Goal: Information Seeking & Learning: Learn about a topic

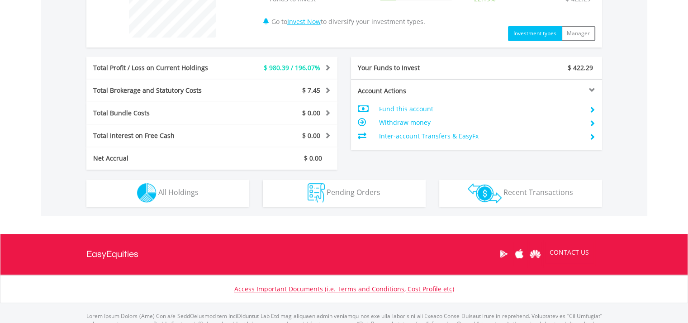
scroll to position [407, 0]
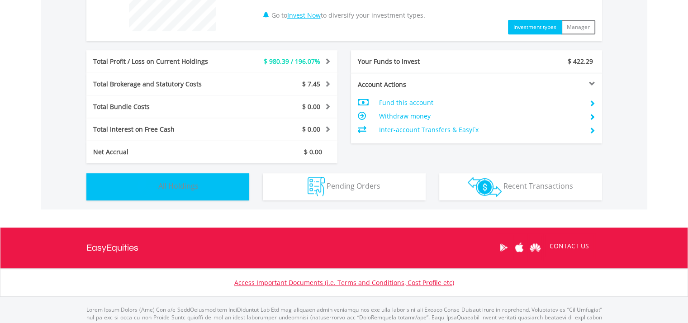
click at [212, 190] on button "Holdings All Holdings" at bounding box center [167, 186] width 163 height 27
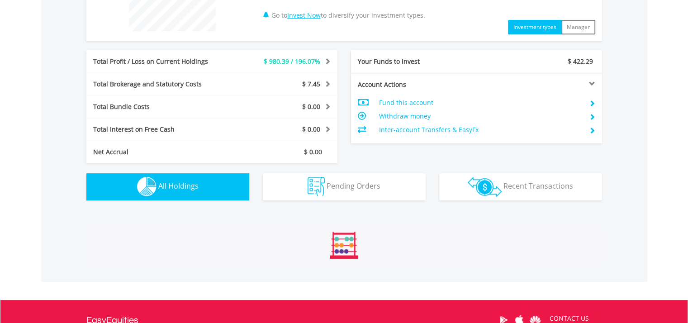
scroll to position [634, 0]
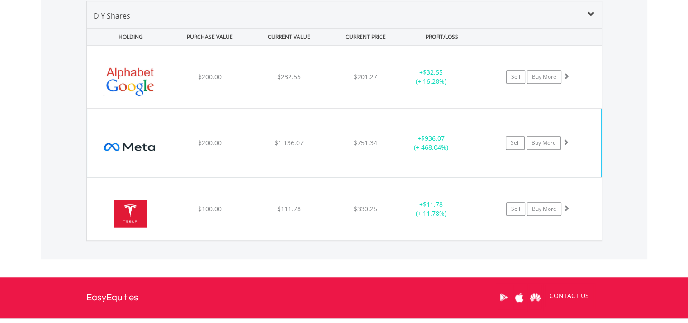
click at [241, 108] on div "﻿ Meta Platforms Inc-A $200.00 $1 136.07 $751.34 + $936.07 (+ 468.04%) Sell Buy…" at bounding box center [344, 77] width 515 height 62
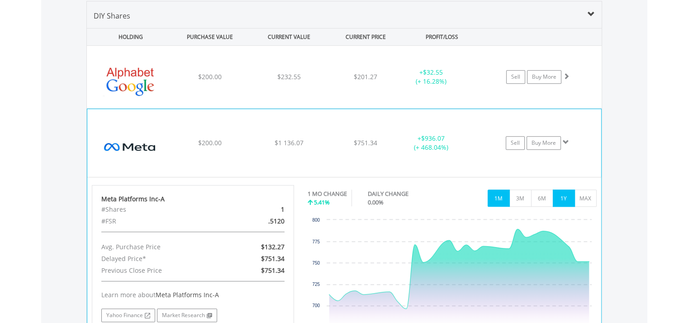
click at [568, 201] on button "1Y" at bounding box center [564, 197] width 22 height 17
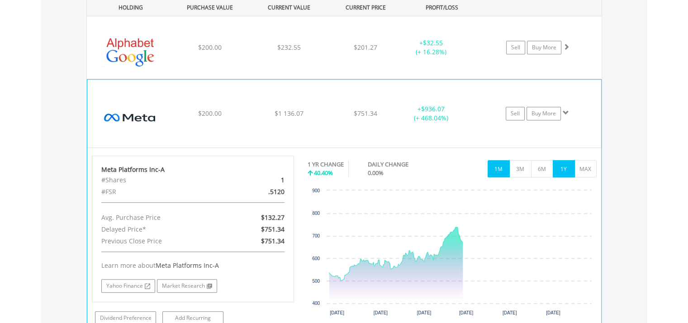
scroll to position [679, 0]
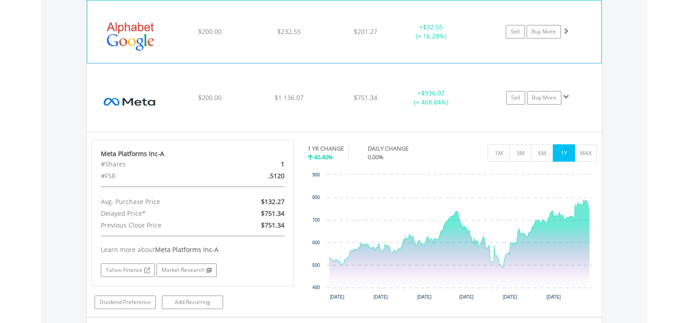
click at [276, 52] on div "﻿ Alphabet Inc-Cl A $200.00 $232.55 $201.27 + $32.55 (+ 16.28%) Sell Buy More" at bounding box center [344, 31] width 514 height 62
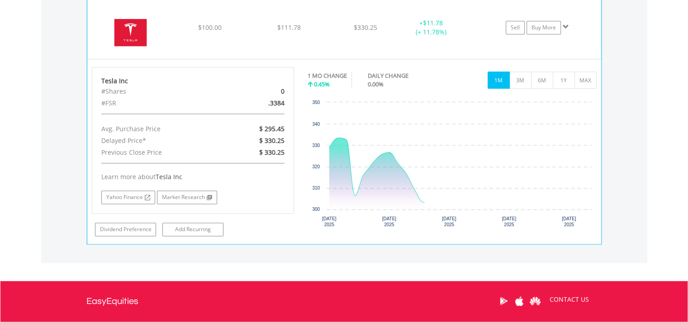
scroll to position [1212, 0]
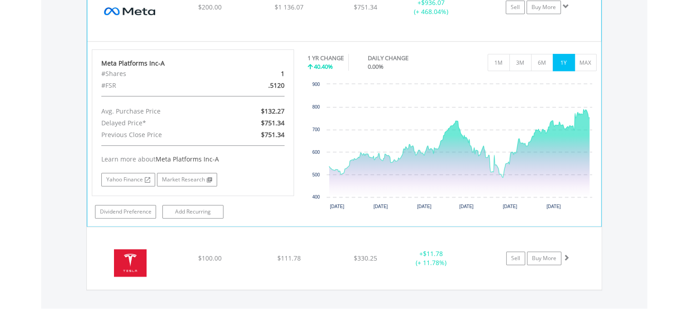
scroll to position [904, 0]
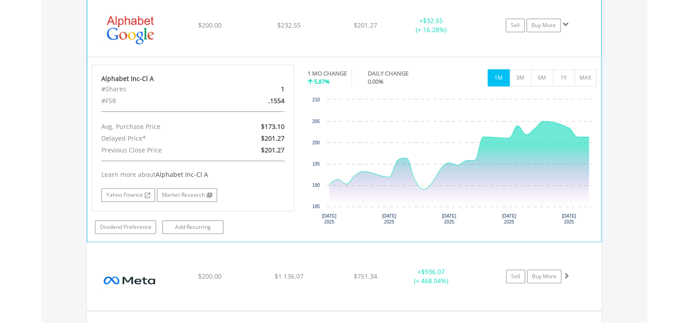
scroll to position [633, 0]
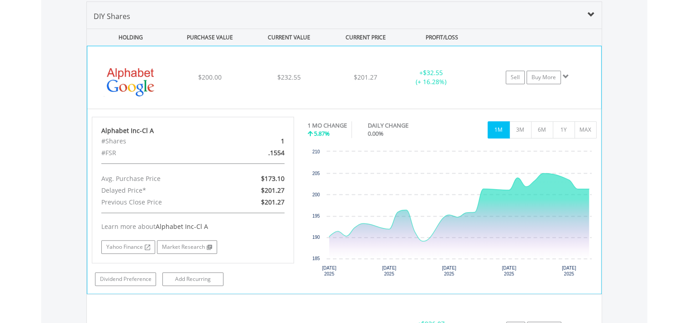
click at [228, 86] on div "﻿ Alphabet Inc-Cl A $200.00 $232.55 $201.27 + $32.55 (+ 16.28%) Sell Buy More" at bounding box center [344, 77] width 514 height 62
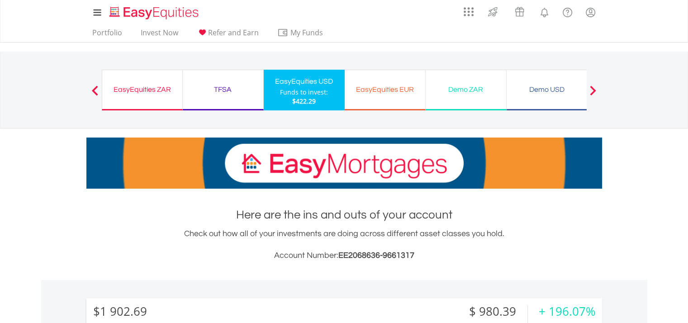
scroll to position [0, 0]
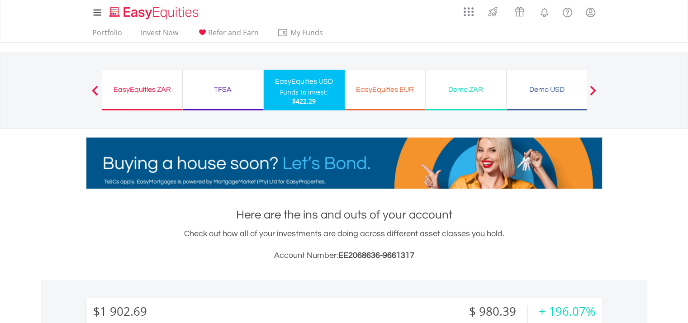
click at [152, 97] on div "EasyEquities ZAR Funds to invest: $422.29" at bounding box center [142, 90] width 81 height 41
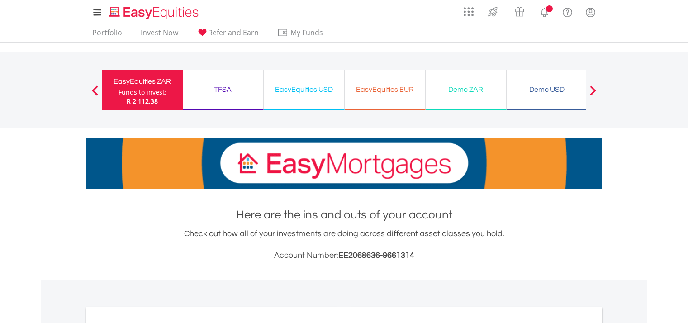
scroll to position [318, 0]
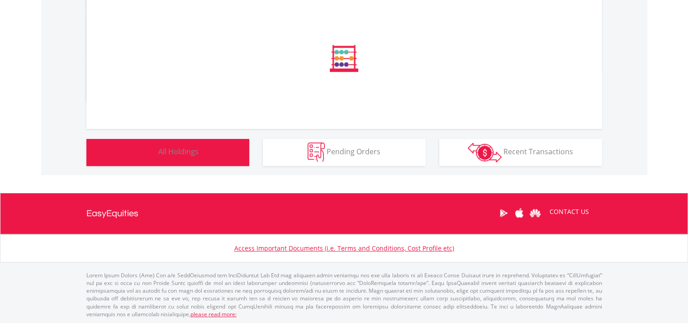
click at [180, 163] on button "Holdings All Holdings" at bounding box center [167, 152] width 163 height 27
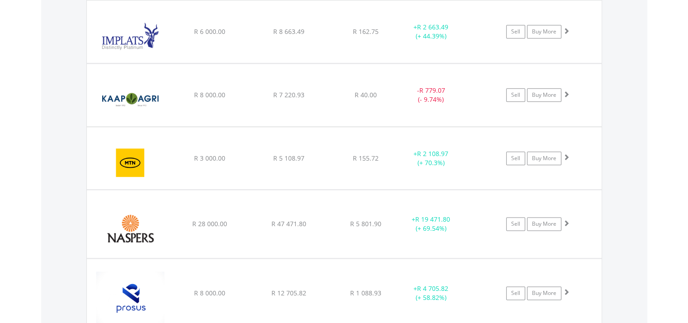
scroll to position [1122, 0]
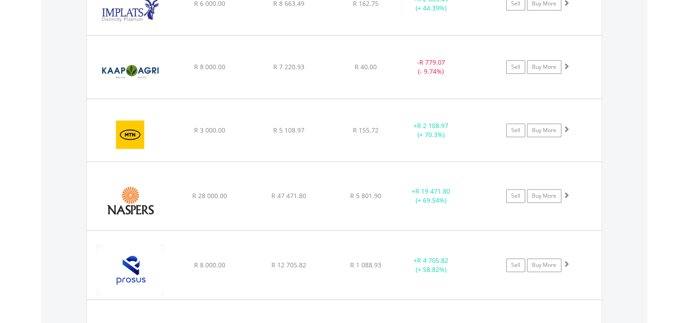
click at [71, 243] on div "Value View Share View DIY Shares HOLDING PURCHASE VALUE CURRENT VALUE CURRENT P…" at bounding box center [344, 145] width 606 height 1230
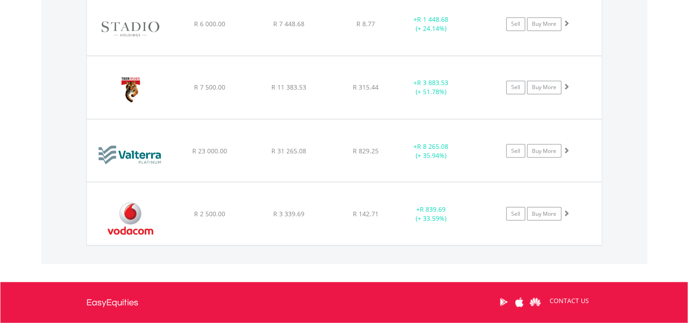
scroll to position [1614, 0]
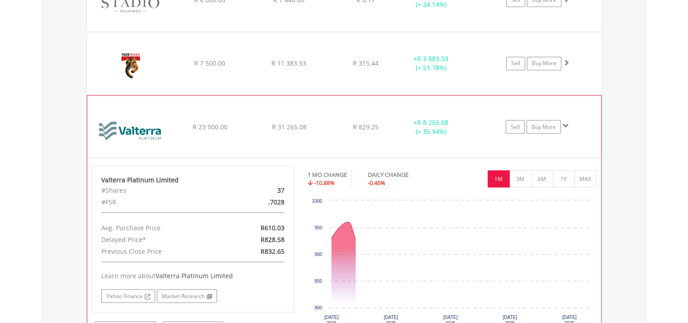
scroll to position [1659, 0]
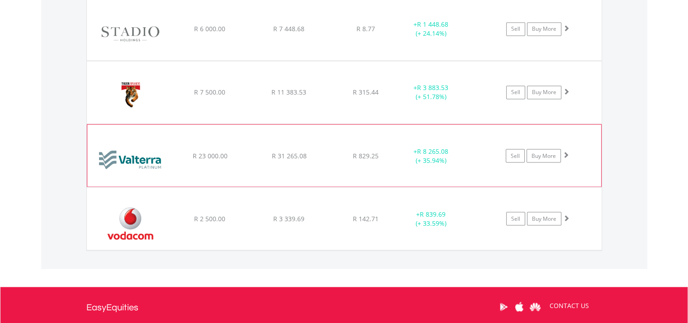
scroll to position [1614, 0]
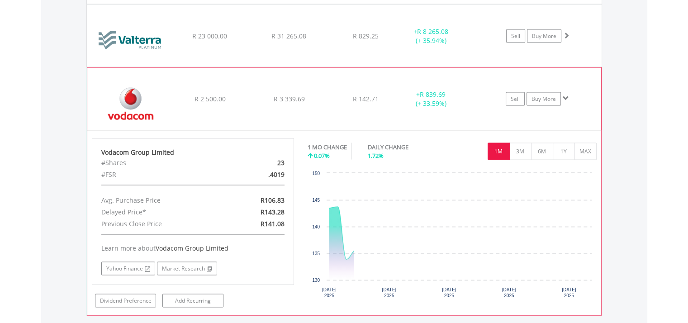
scroll to position [1750, 0]
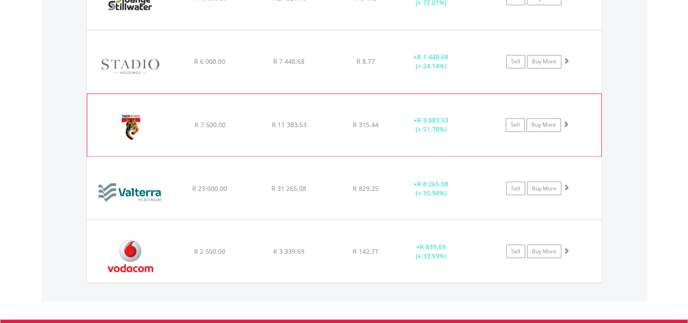
scroll to position [1569, 0]
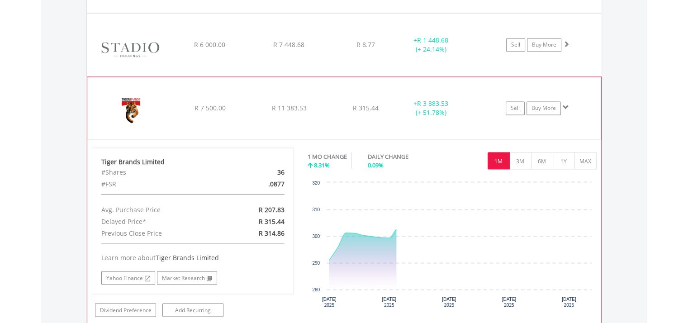
scroll to position [1614, 0]
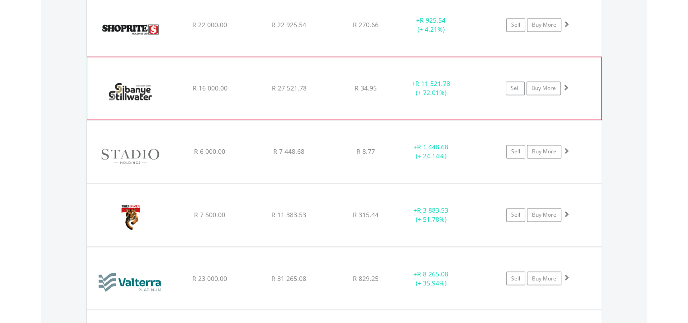
scroll to position [1478, 0]
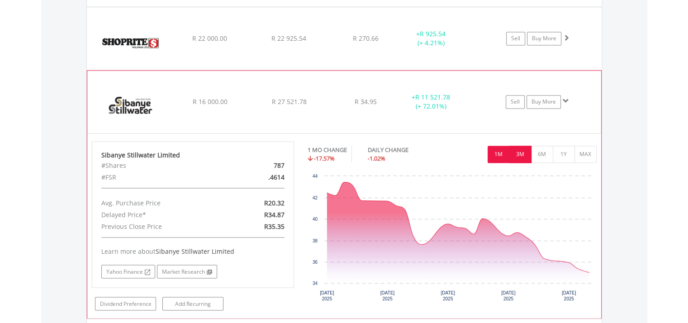
click at [525, 158] on button "3M" at bounding box center [520, 154] width 22 height 17
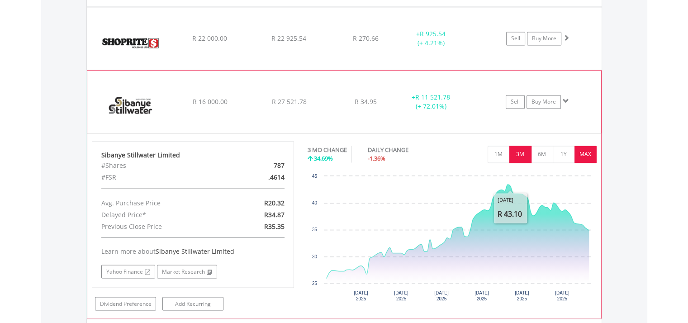
click at [586, 151] on button "MAX" at bounding box center [585, 154] width 22 height 17
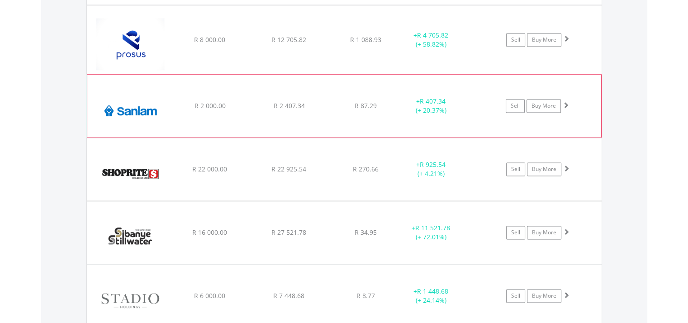
scroll to position [1343, 0]
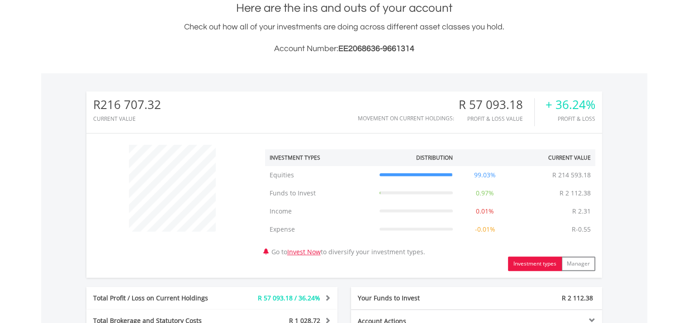
scroll to position [0, 0]
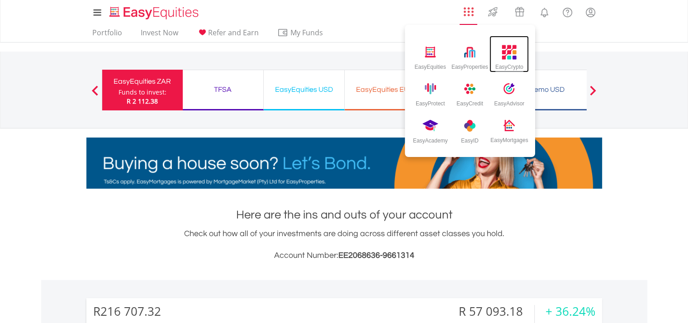
click at [501, 58] on div "EasyCrypto" at bounding box center [508, 54] width 39 height 37
